Goal: Task Accomplishment & Management: Use online tool/utility

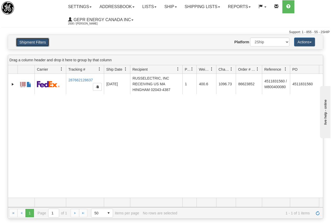
click at [30, 42] on button "Shipment Filters" at bounding box center [32, 42] width 33 height 9
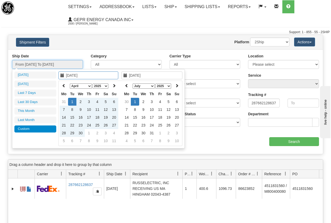
click at [58, 65] on input "From 04/01/2025 To 07/01/2025" at bounding box center [47, 64] width 71 height 9
click at [114, 85] on icon at bounding box center [114, 86] width 4 height 4
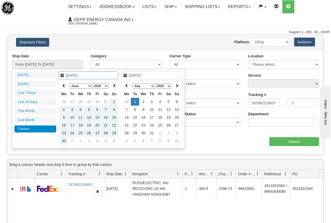
click at [114, 85] on icon at bounding box center [114, 86] width 4 height 4
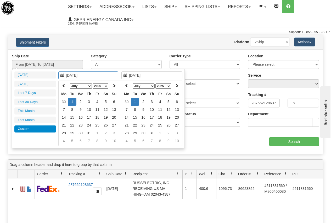
type input "07/01/2025"
click at [73, 101] on td "1" at bounding box center [72, 102] width 8 height 8
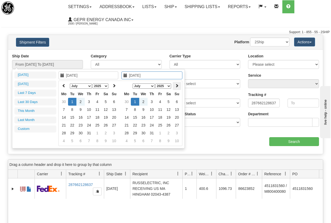
click at [177, 86] on icon at bounding box center [177, 86] width 4 height 4
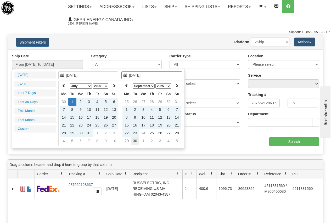
type input "09/30/2025"
click at [135, 140] on td "30" at bounding box center [135, 141] width 8 height 8
type input "From 07/01/2025 To 09/30/2025"
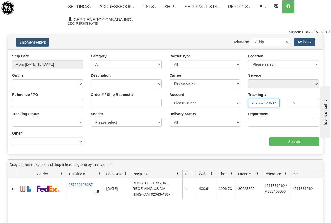
click at [250, 102] on input "287662128637" at bounding box center [263, 103] width 31 height 9
drag, startPoint x: 249, startPoint y: 102, endPoint x: 293, endPoint y: 105, distance: 43.7
click at [293, 105] on div "Tracking # 287662128637 Tracking To" at bounding box center [283, 101] width 79 height 19
paste input "391917641146"
click at [298, 142] on input "Search" at bounding box center [294, 141] width 50 height 9
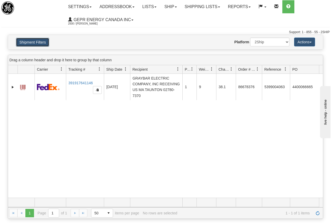
click at [37, 42] on button "Shipment Filters" at bounding box center [32, 42] width 33 height 9
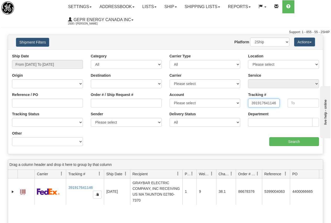
click at [250, 104] on input "391917641146" at bounding box center [263, 103] width 31 height 9
type input "6"
click at [97, 102] on input "Order # / Ship Request #" at bounding box center [126, 103] width 71 height 9
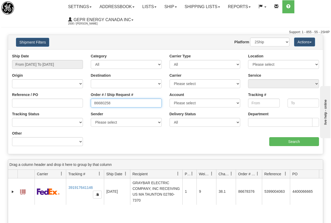
type input "86680258"
click at [293, 140] on input "Search" at bounding box center [294, 141] width 50 height 9
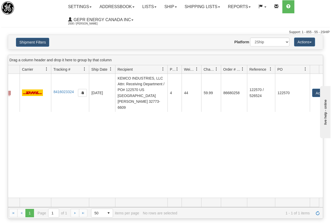
scroll to position [0, 32]
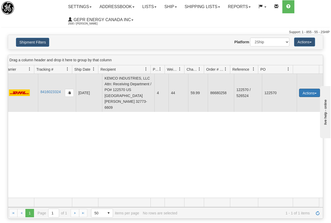
click at [305, 89] on button "Actions" at bounding box center [309, 93] width 21 height 8
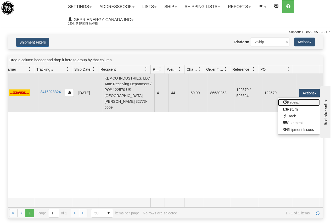
click at [291, 99] on link "Repeat" at bounding box center [299, 102] width 42 height 7
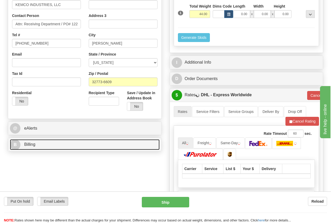
click at [32, 143] on span "Billing" at bounding box center [29, 144] width 11 height 4
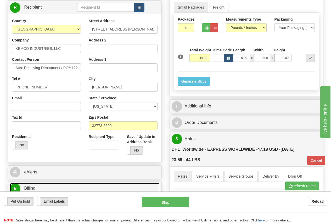
scroll to position [131, 0]
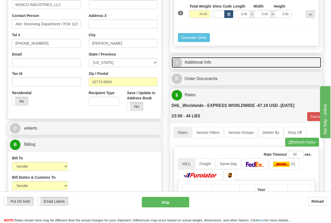
click at [213, 61] on link "I Additional Info" at bounding box center [245, 62] width 149 height 11
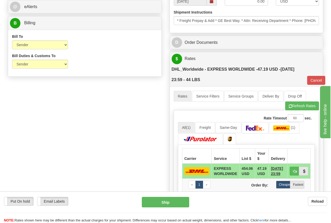
scroll to position [287, 0]
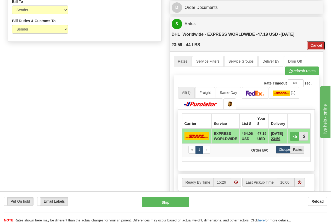
click at [312, 43] on button "Cancel" at bounding box center [316, 45] width 18 height 9
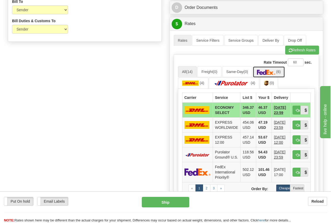
click at [271, 72] on img at bounding box center [266, 72] width 18 height 5
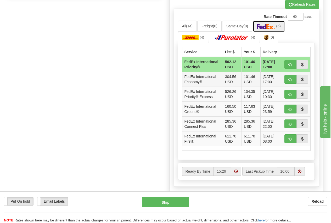
scroll to position [340, 0]
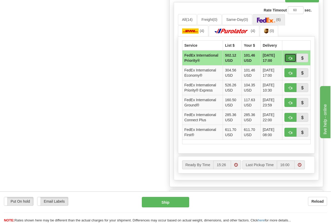
click at [291, 60] on span "button" at bounding box center [290, 58] width 4 height 3
type input "01"
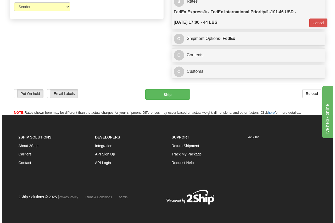
scroll to position [310, 0]
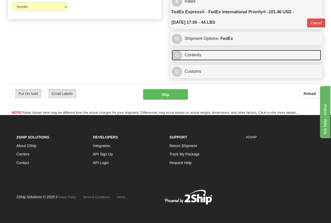
click at [200, 54] on link "C Contents" at bounding box center [245, 55] width 149 height 11
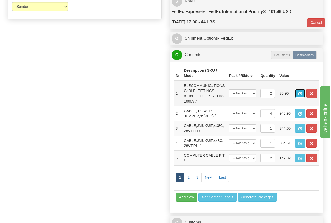
click at [299, 92] on span "button" at bounding box center [300, 93] width 4 height 3
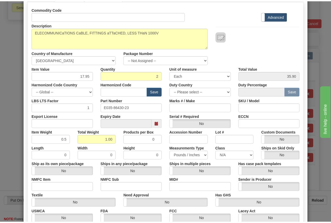
scroll to position [0, 0]
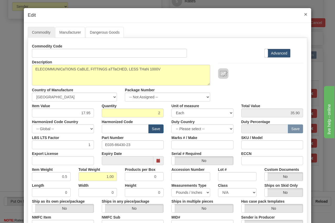
click at [304, 13] on span "×" at bounding box center [305, 14] width 3 height 6
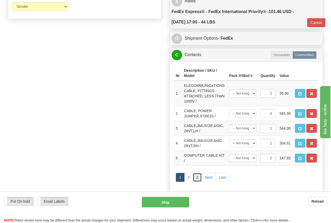
click at [198, 176] on link "3" at bounding box center [197, 177] width 9 height 9
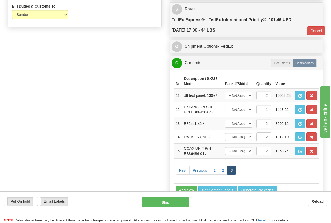
scroll to position [310, 0]
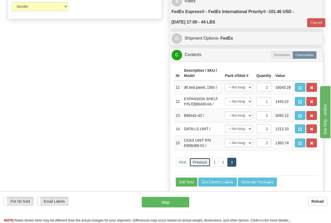
click at [199, 162] on link "Previous" at bounding box center [199, 162] width 21 height 9
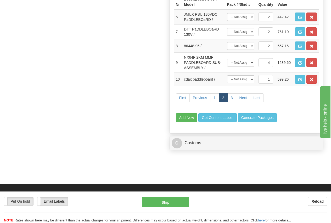
scroll to position [389, 0]
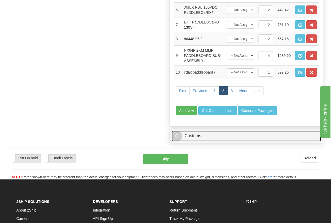
click at [193, 136] on link "C Customs" at bounding box center [245, 136] width 149 height 11
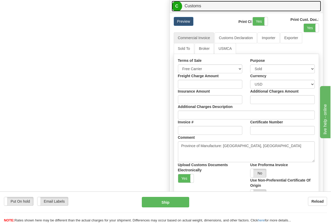
scroll to position [493, 0]
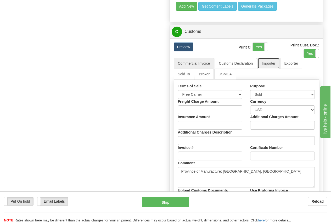
click at [269, 63] on link "Importer" at bounding box center [268, 63] width 22 height 11
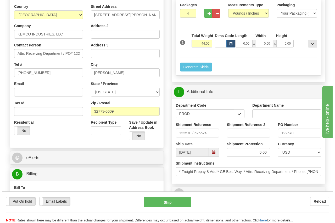
scroll to position [0, 0]
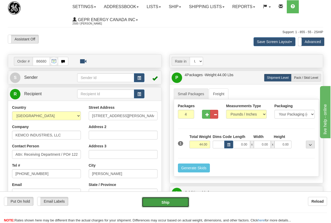
click at [166, 202] on button "Ship" at bounding box center [165, 202] width 47 height 10
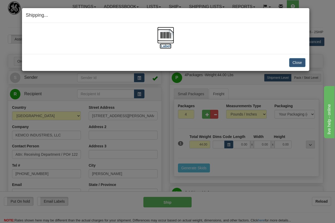
click at [166, 37] on img at bounding box center [165, 35] width 17 height 17
